Goal: Transaction & Acquisition: Purchase product/service

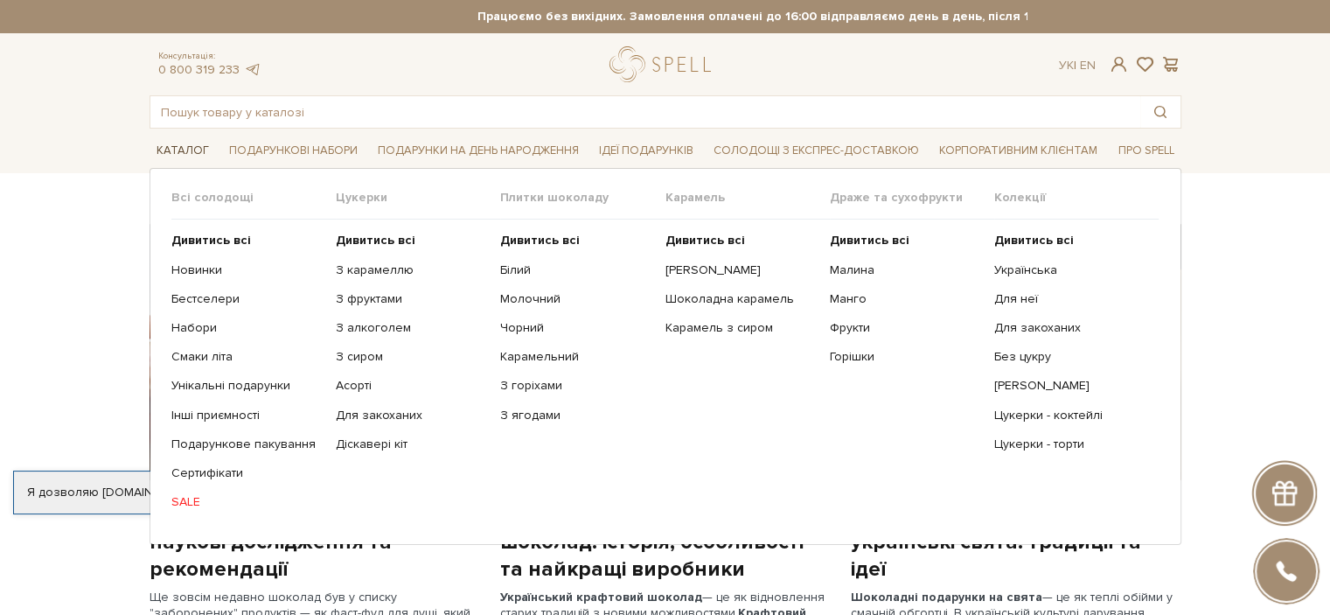
click at [175, 142] on span "Каталог" at bounding box center [183, 150] width 66 height 27
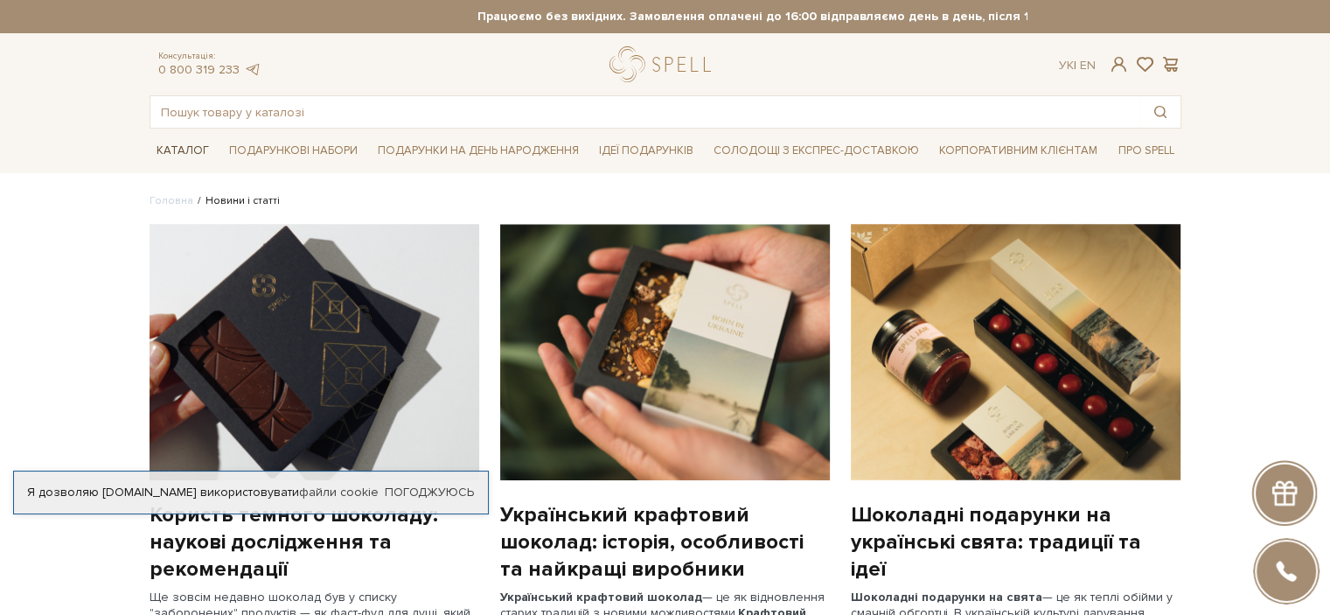
click at [184, 150] on span "Каталог" at bounding box center [183, 150] width 66 height 27
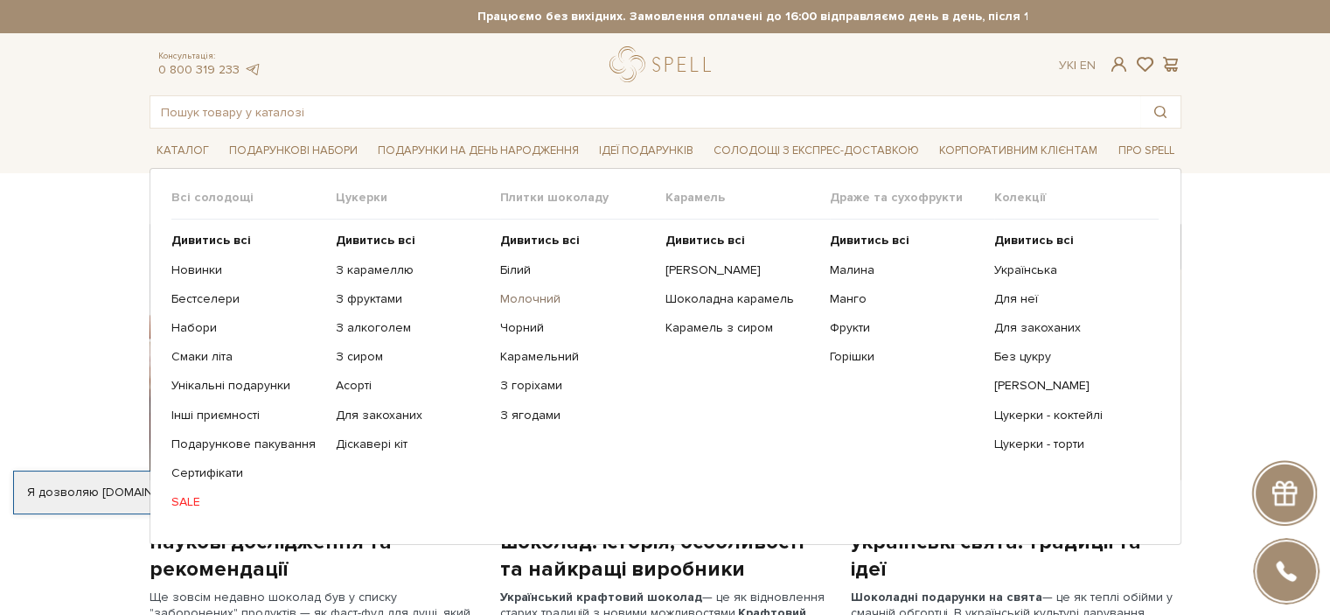
click at [538, 302] on link "Молочний" at bounding box center [575, 299] width 151 height 16
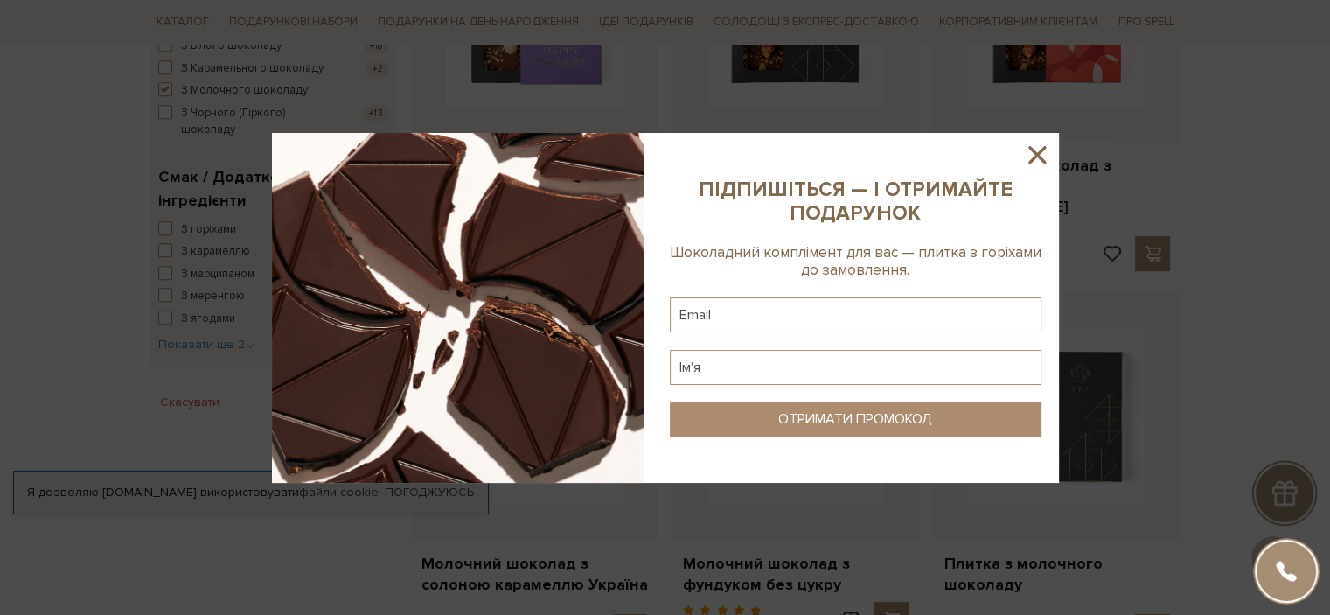
scroll to position [1137, 0]
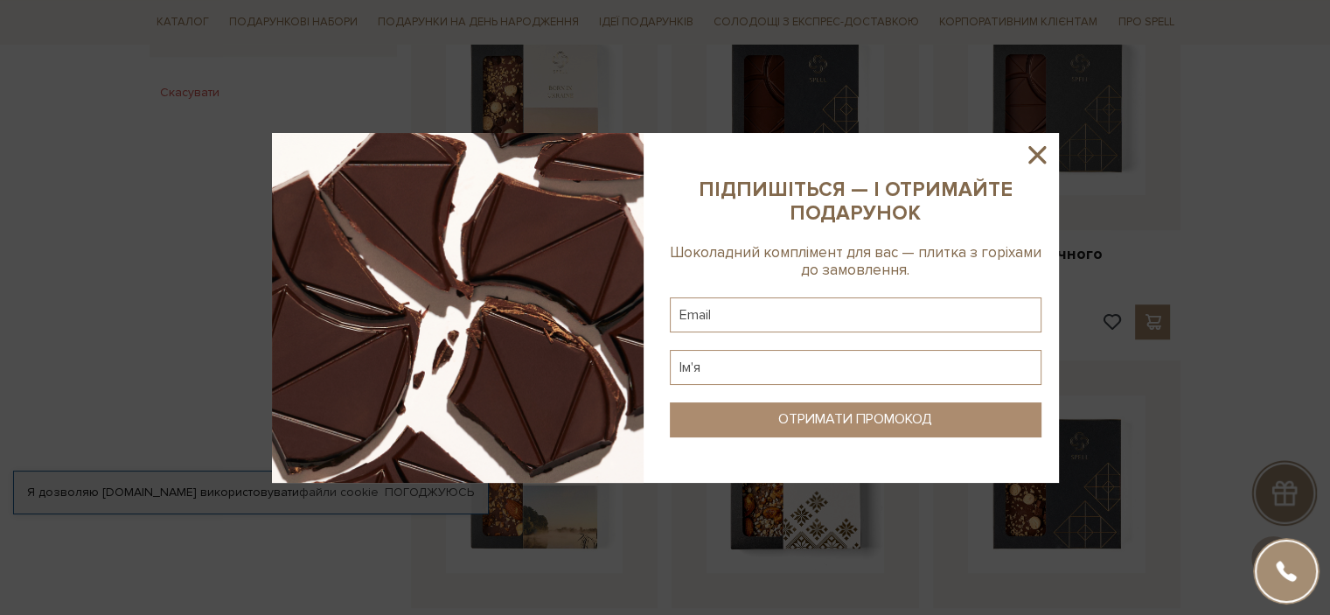
click at [1034, 146] on icon at bounding box center [1037, 155] width 30 height 30
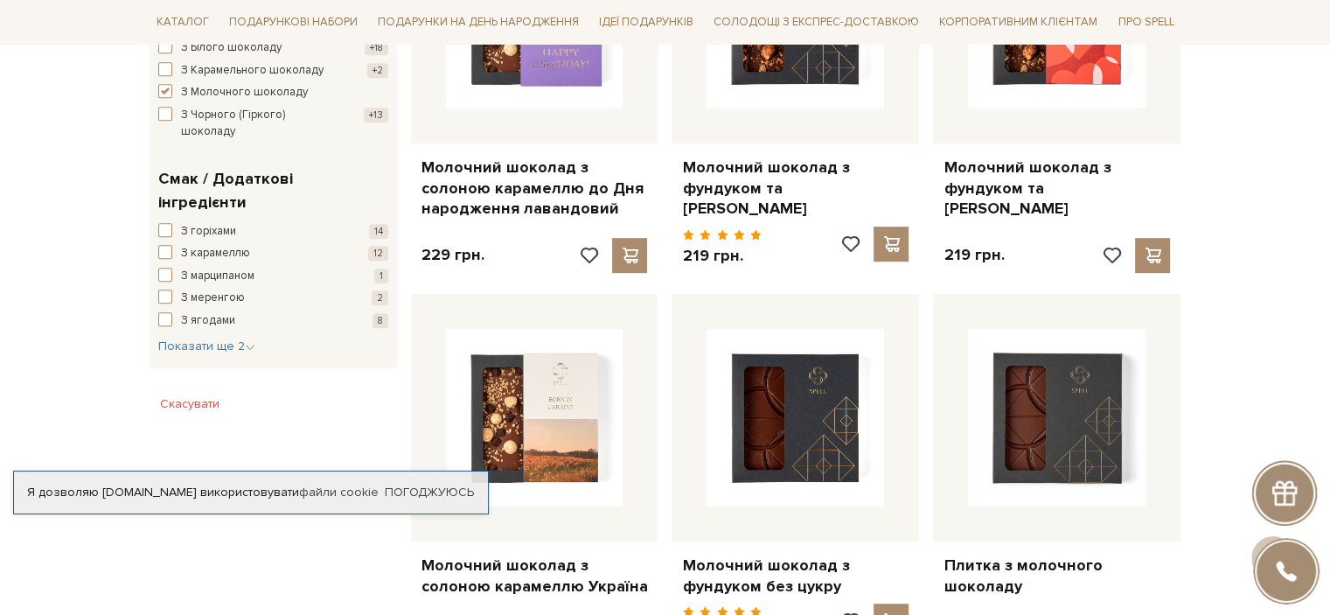
scroll to position [213, 0]
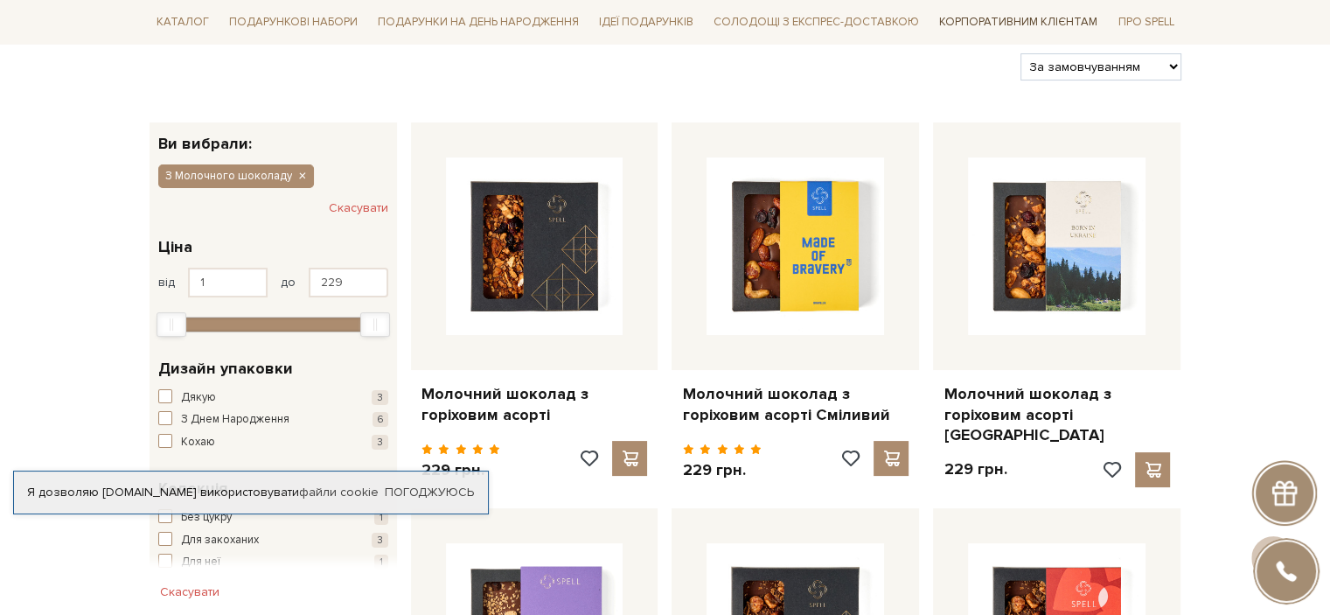
click at [980, 22] on link "Корпоративним клієнтам" at bounding box center [1018, 22] width 172 height 30
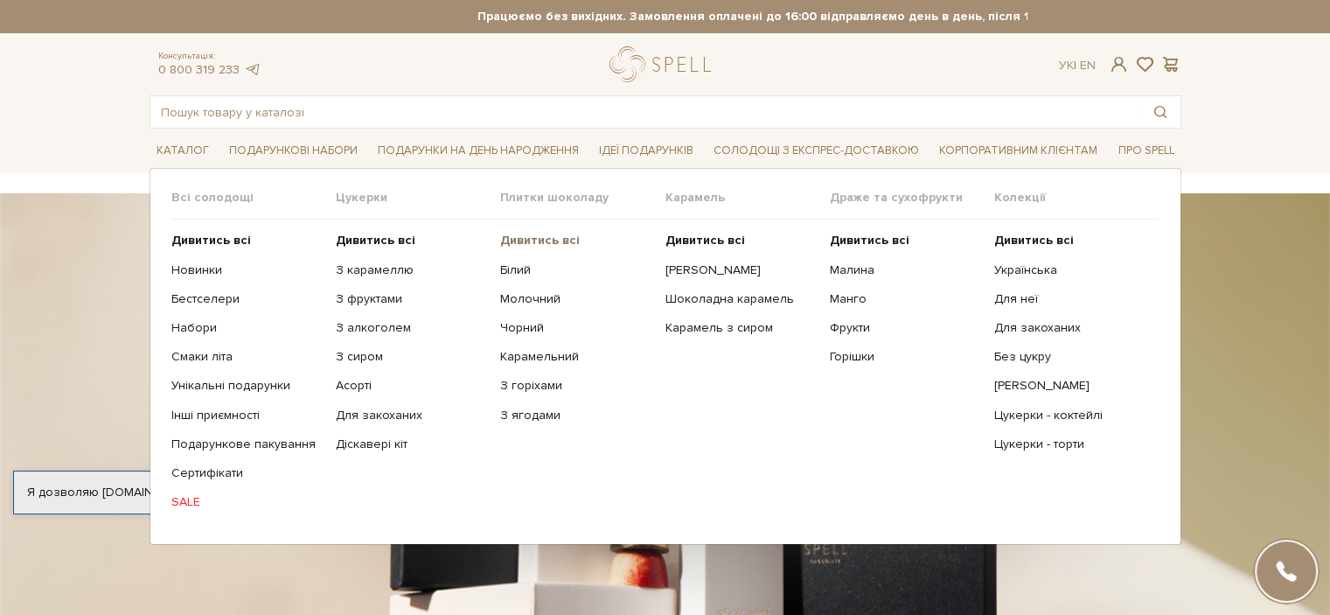
click at [535, 236] on b "Дивитись всі" at bounding box center [540, 240] width 80 height 15
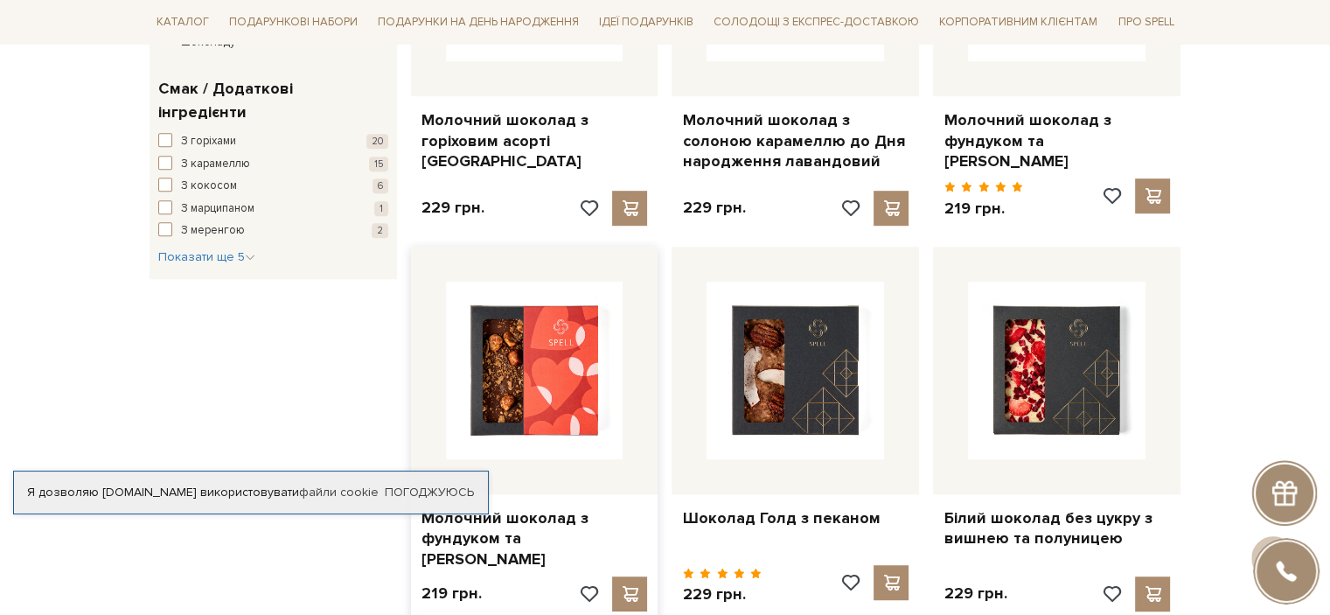
scroll to position [919, 0]
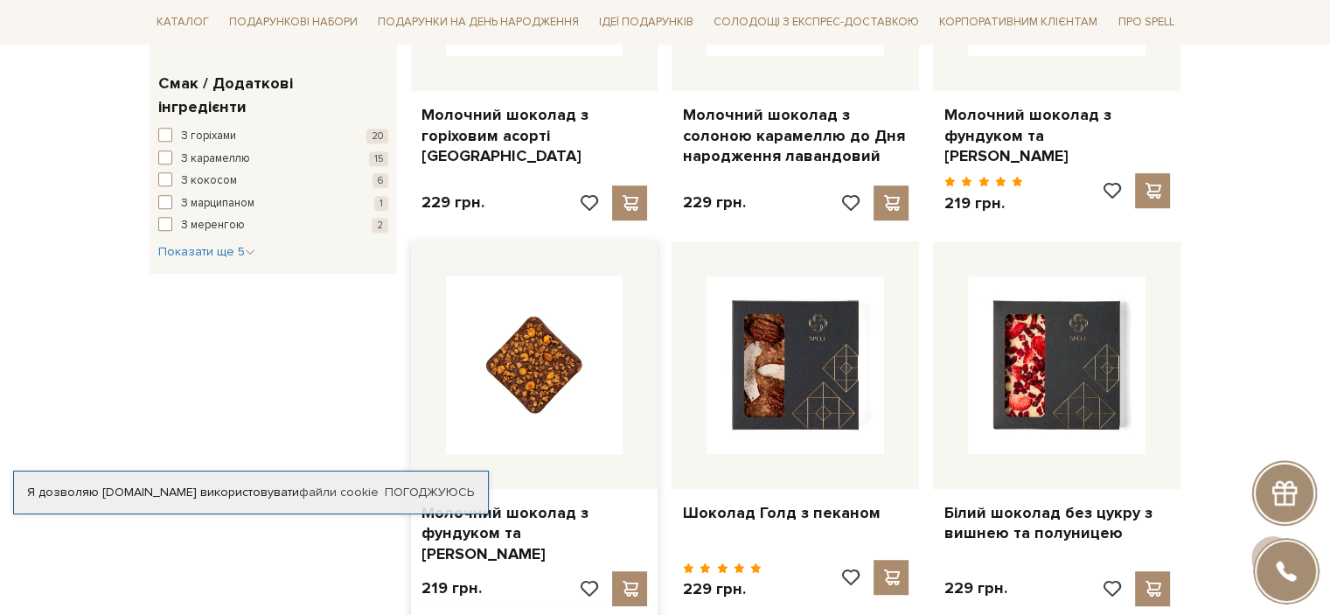
click at [558, 376] on img at bounding box center [535, 365] width 178 height 178
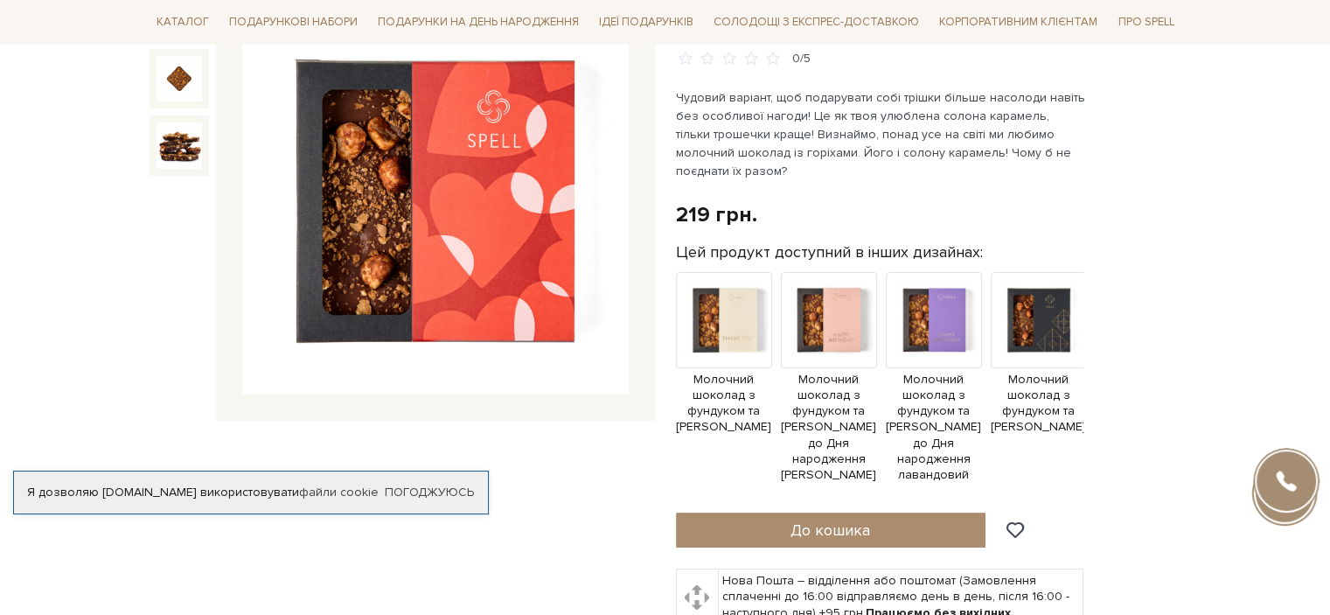
scroll to position [262, 0]
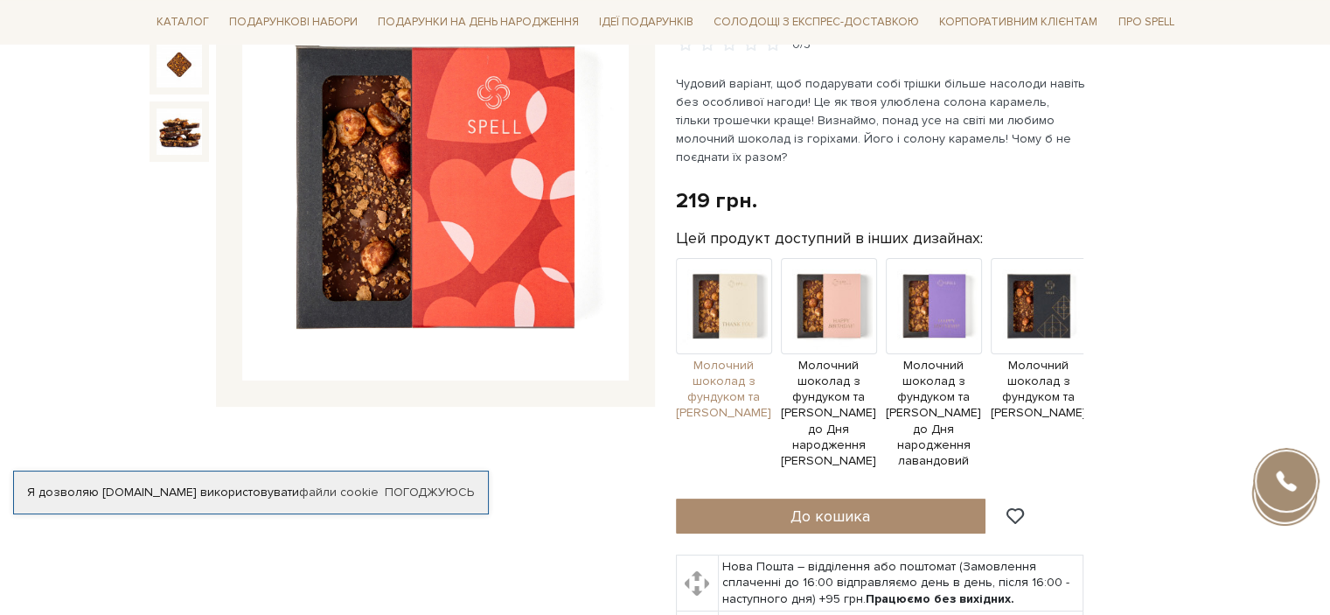
click at [738, 312] on img at bounding box center [724, 306] width 96 height 96
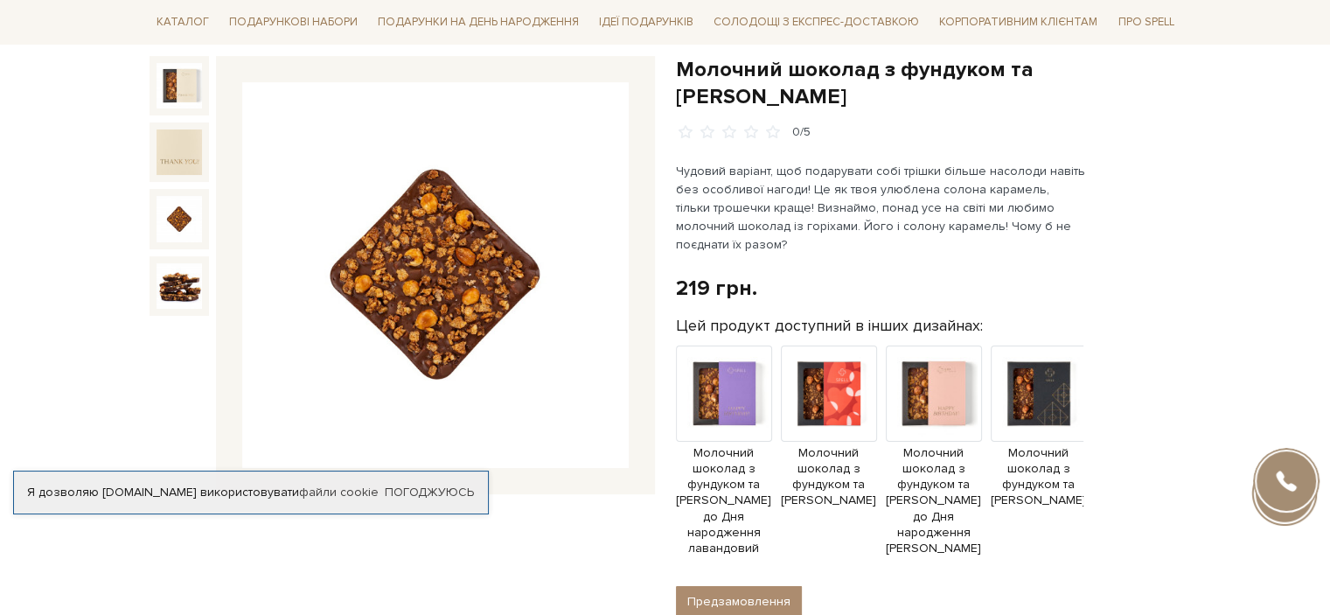
click at [182, 212] on img at bounding box center [179, 218] width 45 height 45
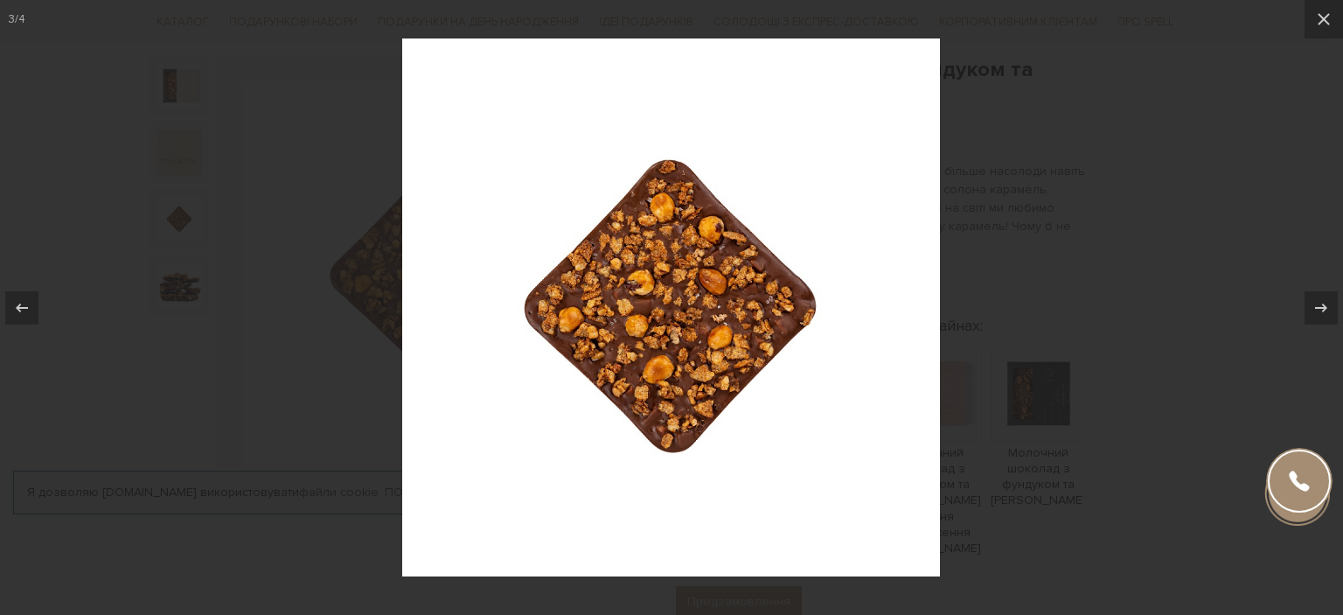
click at [886, 272] on img at bounding box center [671, 307] width 538 height 538
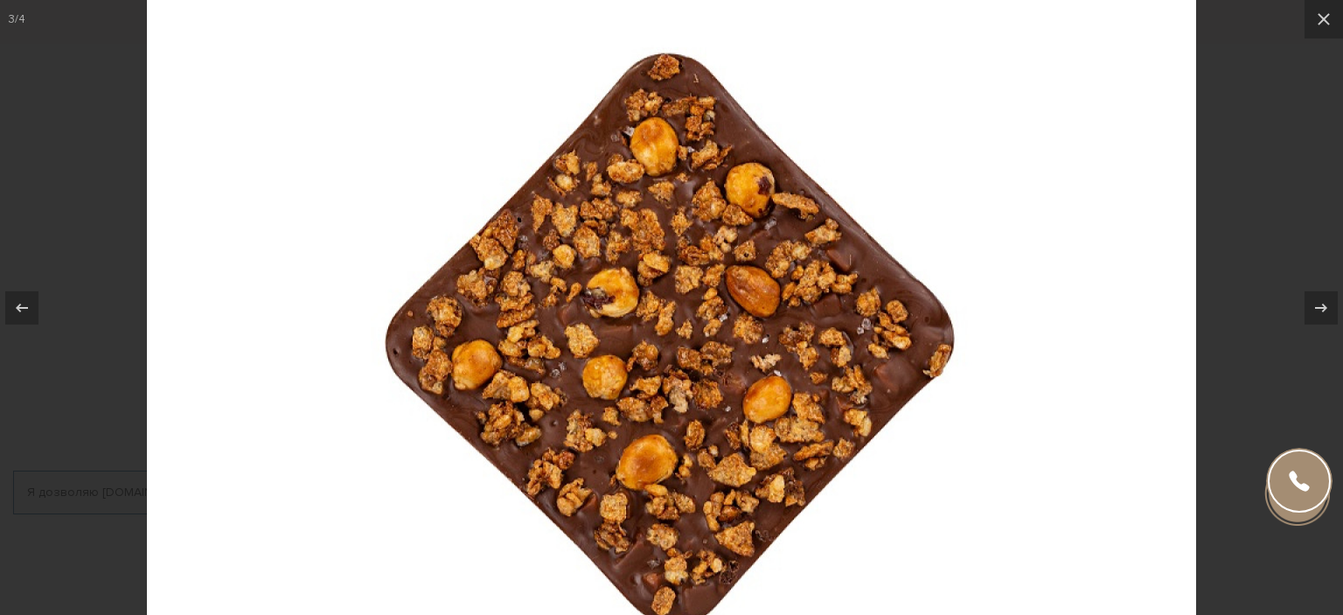
click at [41, 139] on div at bounding box center [671, 307] width 1343 height 615
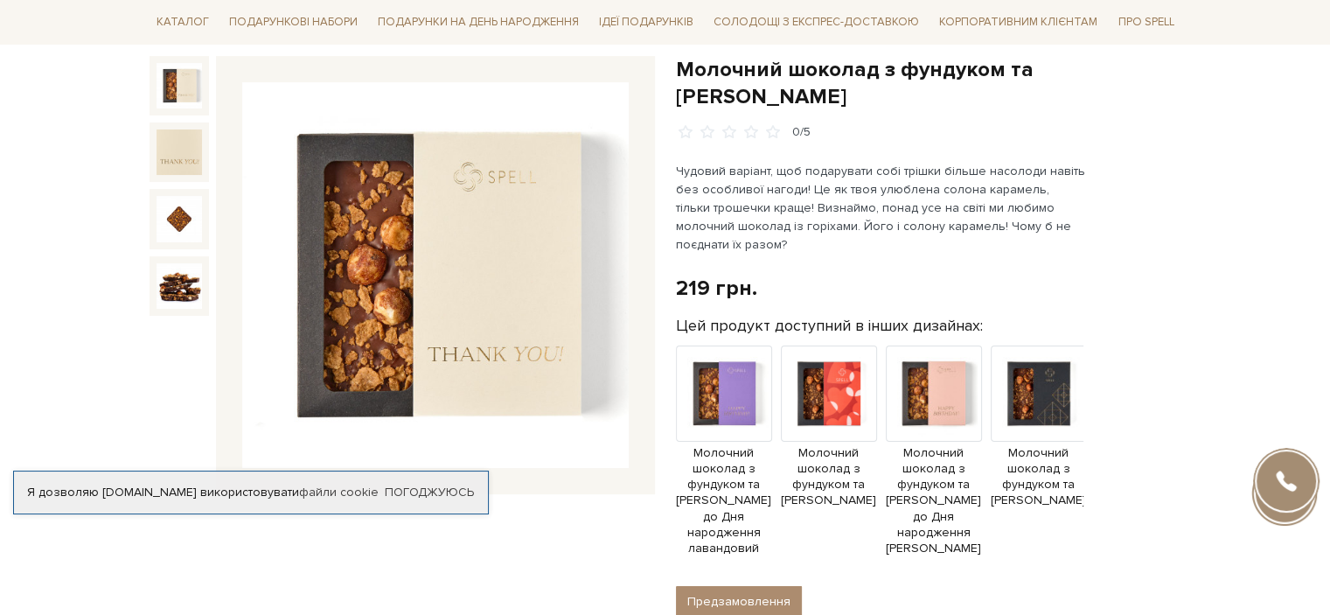
click at [188, 80] on img at bounding box center [179, 85] width 45 height 45
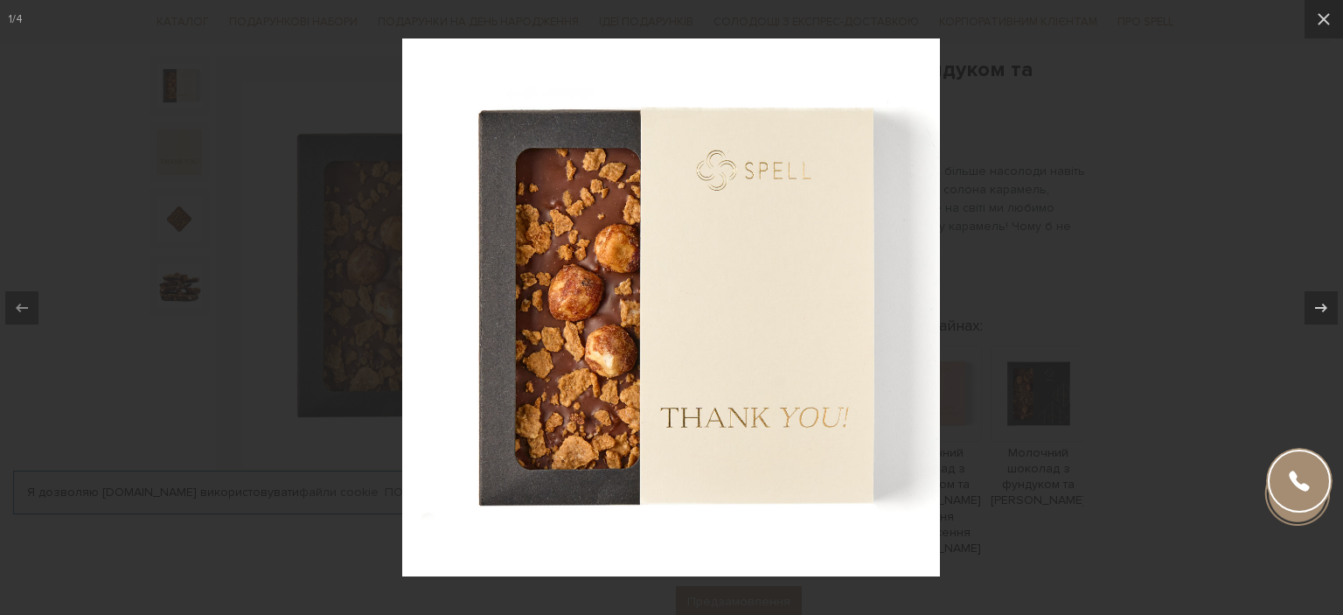
click at [982, 226] on div at bounding box center [671, 307] width 1343 height 615
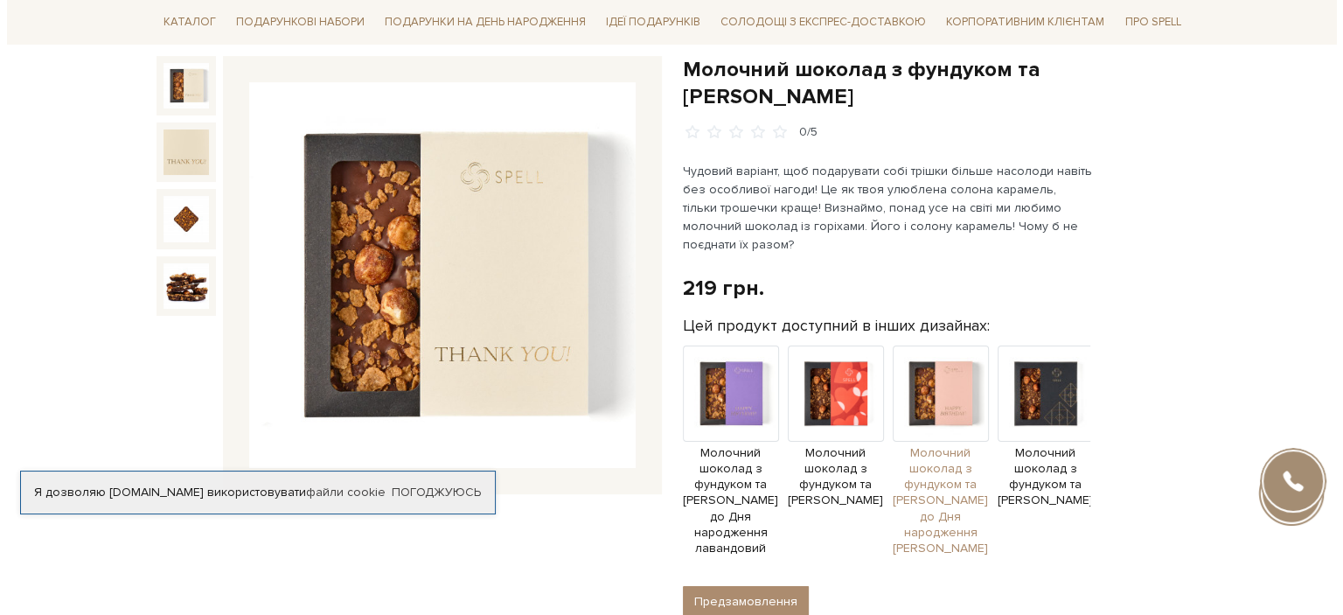
scroll to position [262, 0]
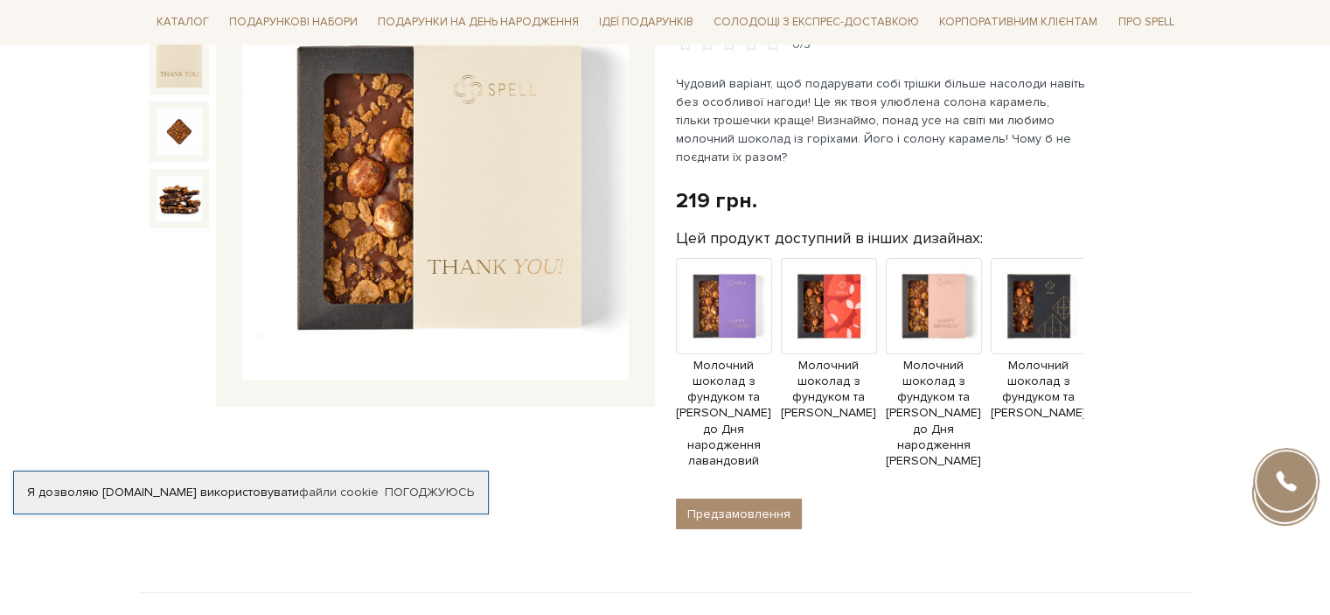
click at [516, 198] on img at bounding box center [435, 188] width 386 height 386
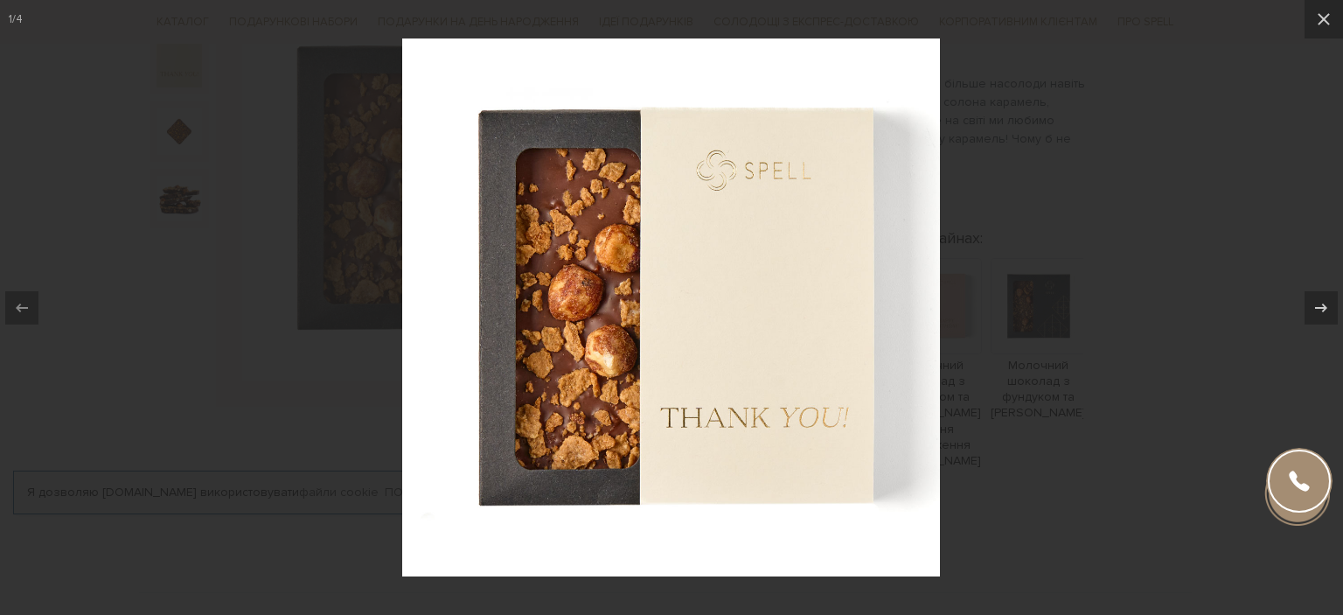
drag, startPoint x: 1117, startPoint y: 221, endPoint x: 1113, endPoint y: 205, distance: 17.2
click at [1117, 219] on div at bounding box center [671, 307] width 1343 height 615
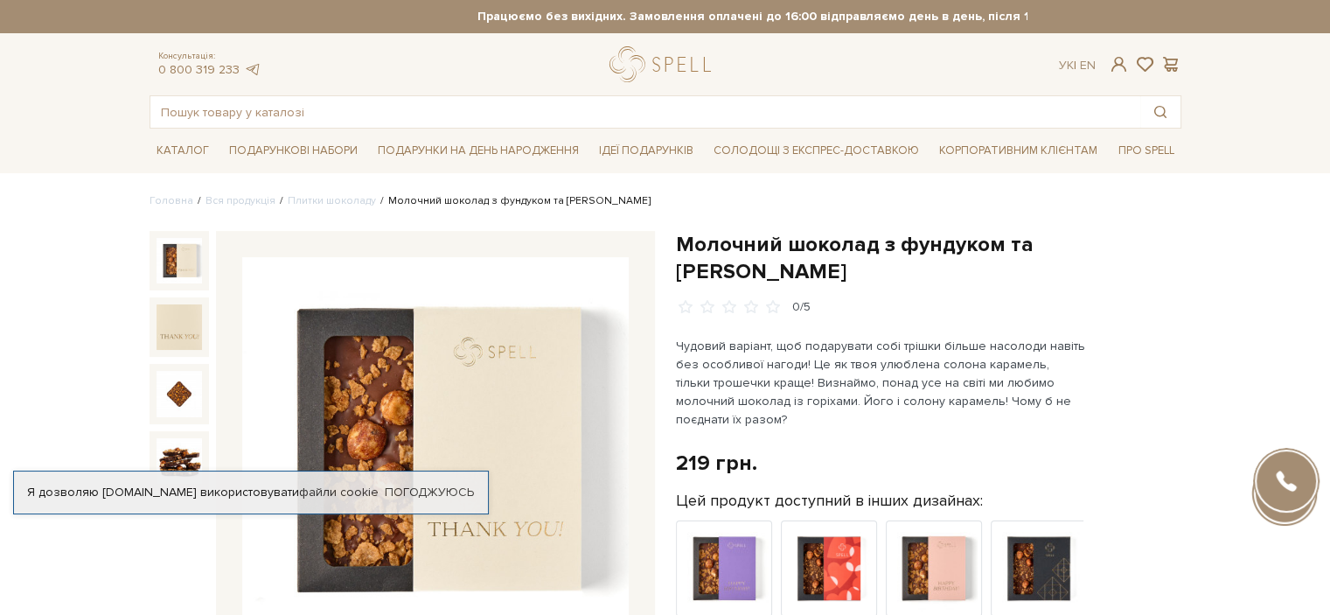
drag, startPoint x: 675, startPoint y: 243, endPoint x: 904, endPoint y: 261, distance: 229.8
click at [904, 261] on h1 "Молочний шоколад з фундуком та [PERSON_NAME]" at bounding box center [928, 258] width 505 height 54
copy h1 "Молочний шоколад з фундуком та [PERSON_NAME]"
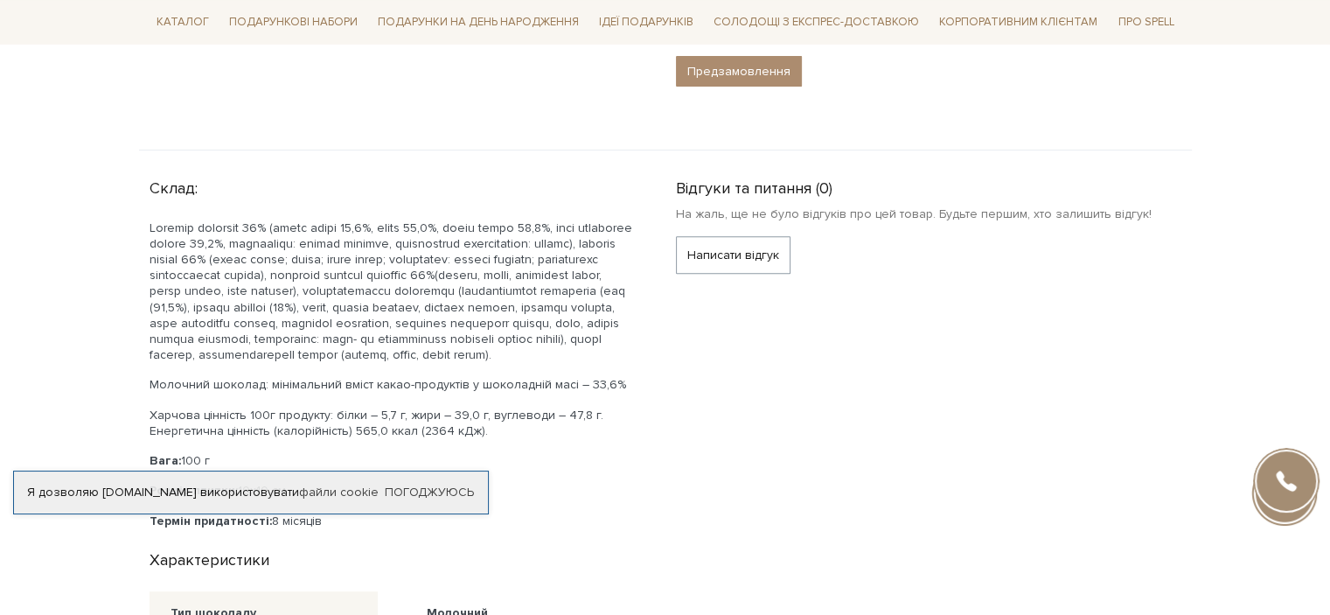
scroll to position [787, 0]
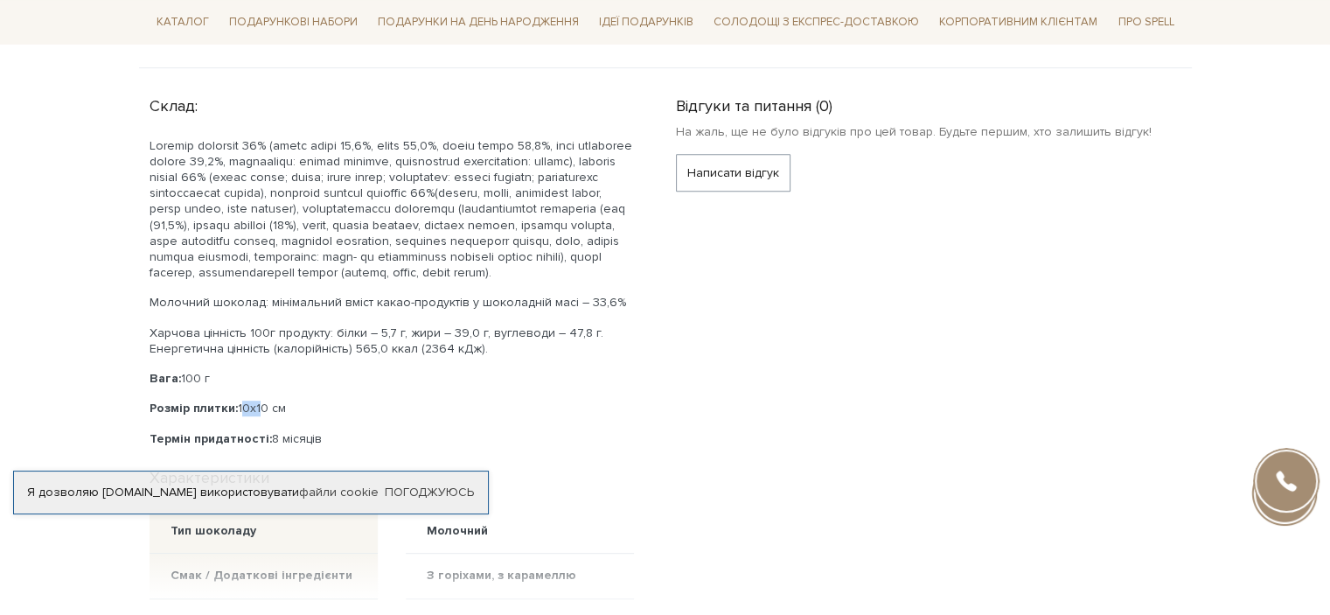
drag, startPoint x: 245, startPoint y: 421, endPoint x: 258, endPoint y: 421, distance: 13.1
click at [258, 416] on p "Розмір плитки: 10x10 см" at bounding box center [392, 408] width 484 height 16
drag, startPoint x: 251, startPoint y: 422, endPoint x: 260, endPoint y: 421, distance: 8.9
click at [260, 416] on p "Розмір плитки: 10x10 см" at bounding box center [392, 408] width 484 height 16
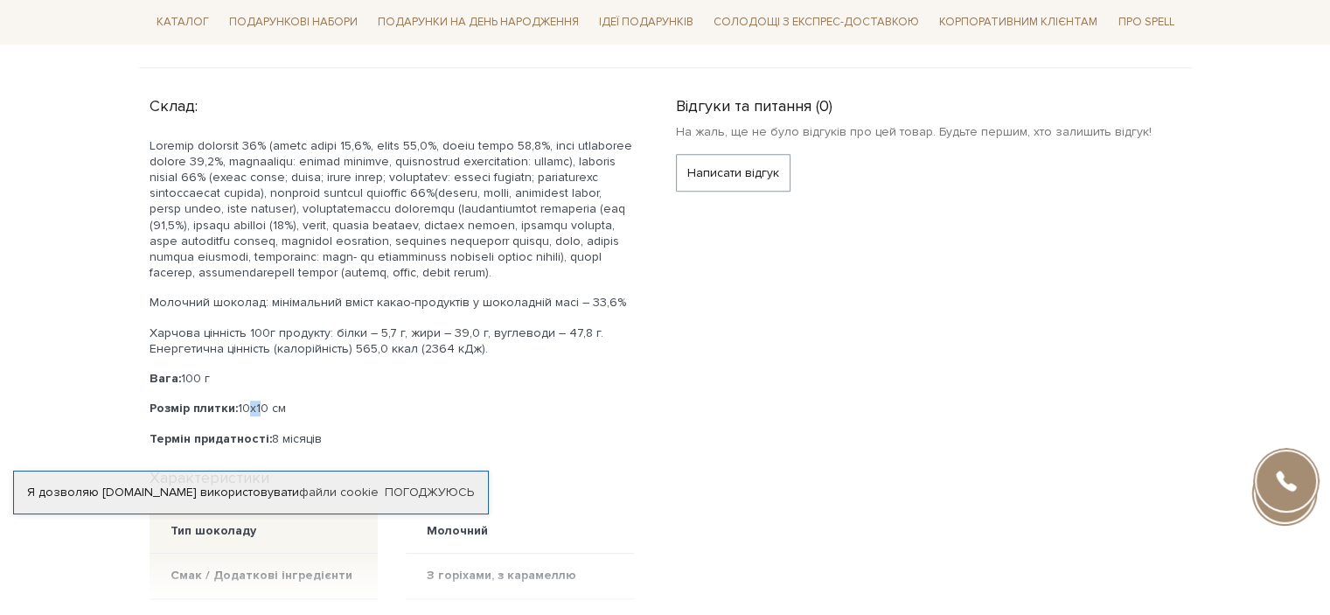
click at [255, 416] on p "Розмір плитки: 10x10 см" at bounding box center [392, 408] width 484 height 16
copy p "x"
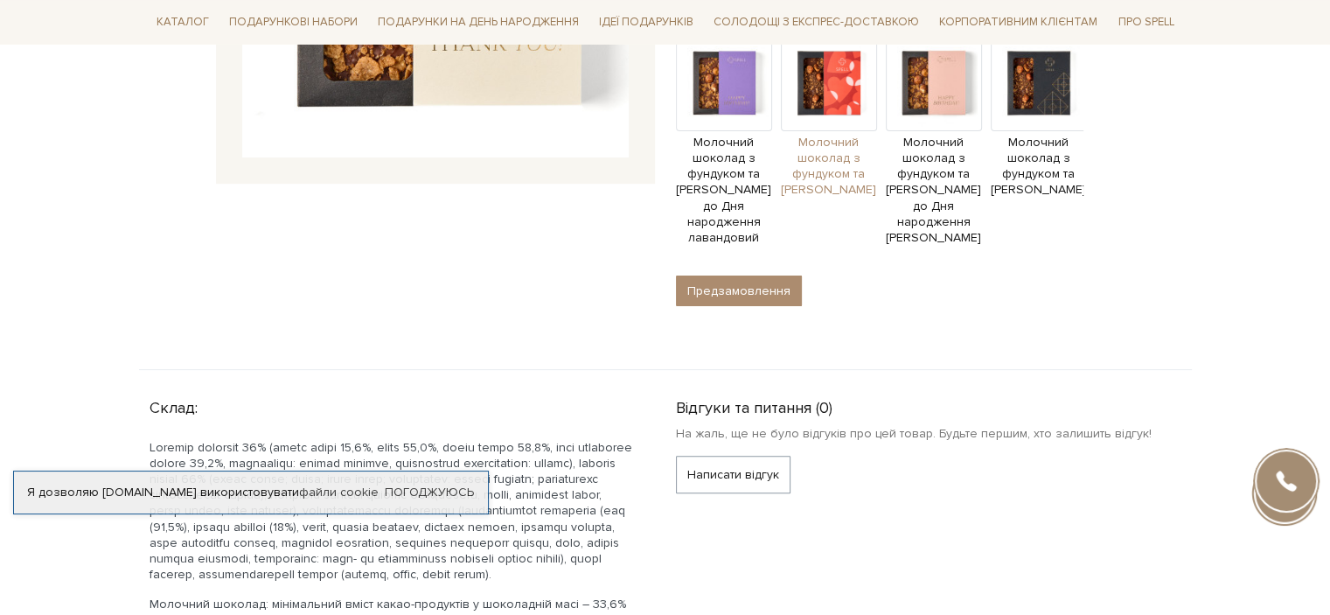
scroll to position [175, 0]
